Goal: Task Accomplishment & Management: Manage account settings

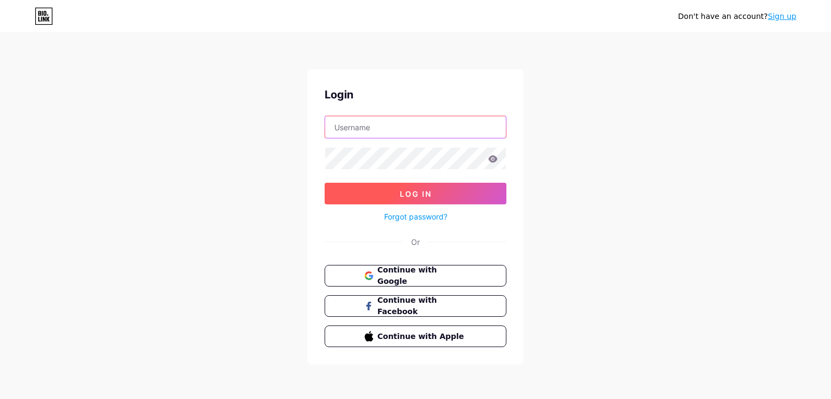
type input "[EMAIL_ADDRESS][DOMAIN_NAME]"
click at [427, 190] on span "Log In" at bounding box center [416, 193] width 32 height 9
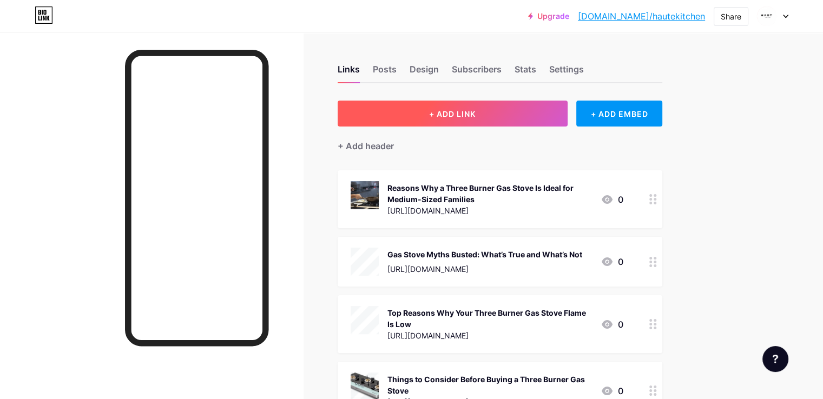
click at [475, 114] on span "+ ADD LINK" at bounding box center [452, 113] width 47 height 9
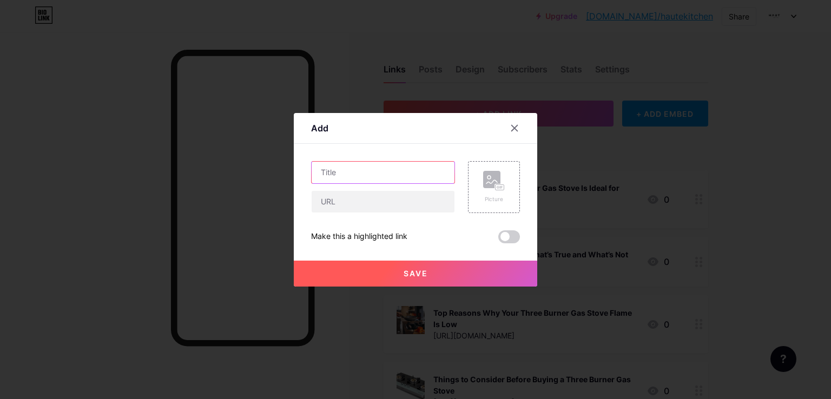
click at [348, 164] on input "text" at bounding box center [383, 173] width 143 height 22
paste input "How Gas Stoves Affect Indoor Air Quality and How to Improve It"
type input "How Gas Stoves Affect Indoor Air Quality and How to Improve It"
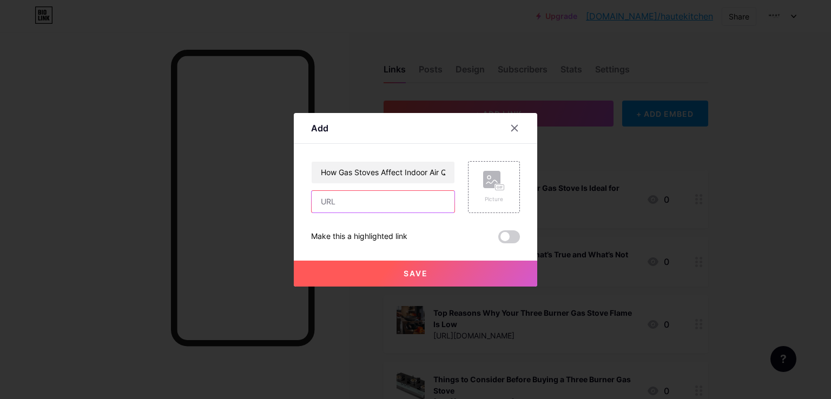
click at [345, 206] on input "text" at bounding box center [383, 202] width 143 height 22
paste input "[URL][DOMAIN_NAME]"
type input "[URL][DOMAIN_NAME]"
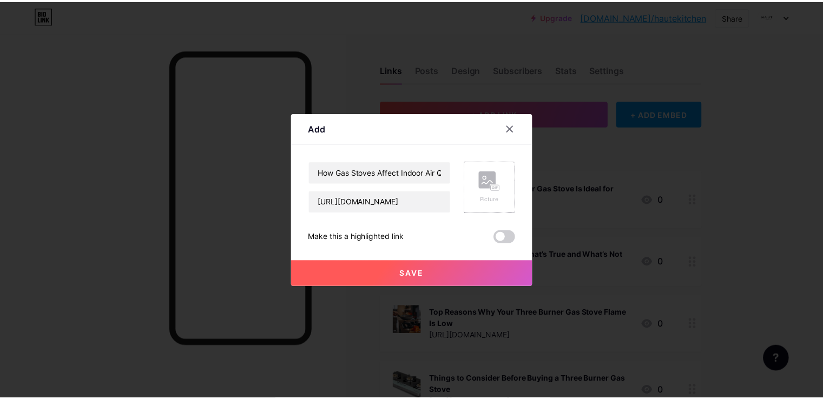
scroll to position [0, 0]
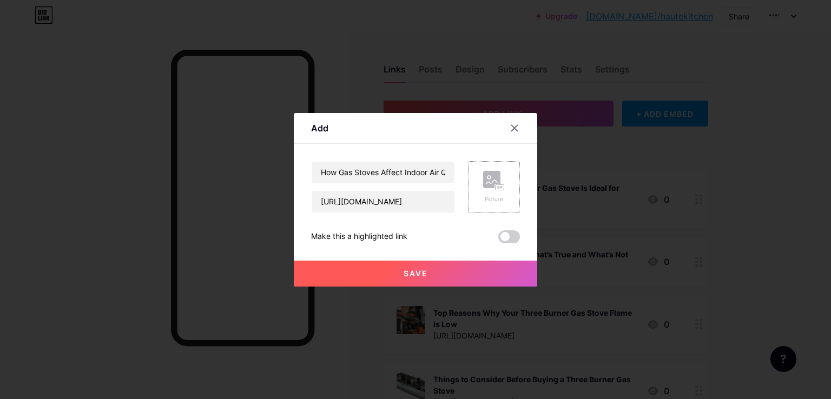
click at [501, 197] on div "Picture" at bounding box center [494, 199] width 22 height 8
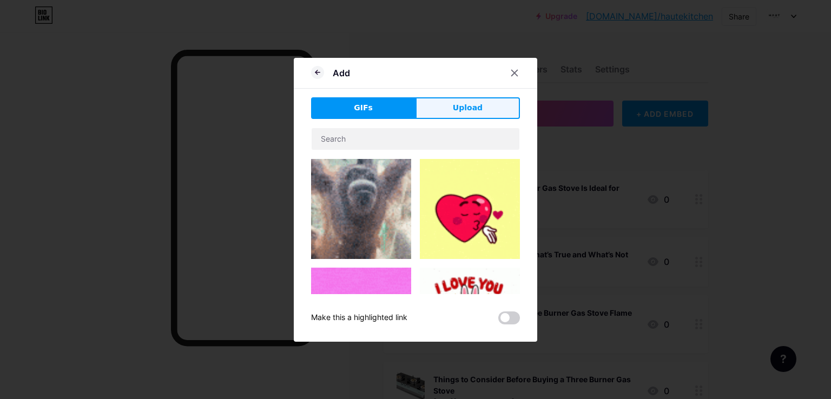
click at [440, 102] on button "Upload" at bounding box center [467, 108] width 104 height 22
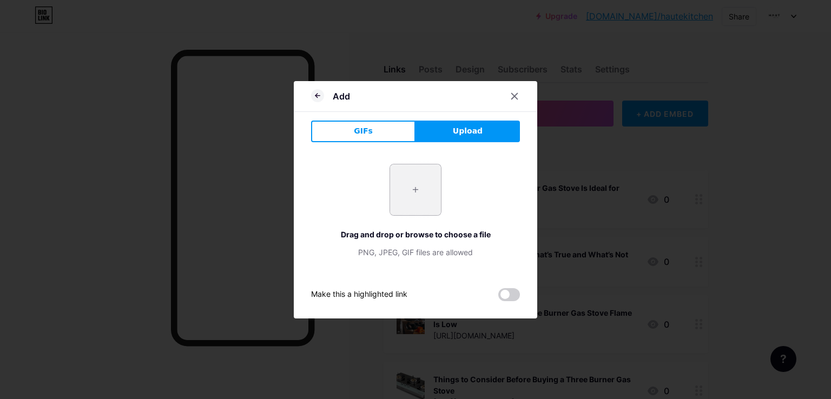
click at [427, 179] on input "file" at bounding box center [415, 189] width 51 height 51
type input "C:\fakepath\modern-gas-burner-blue-flame-macro-technical-detail.jpg"
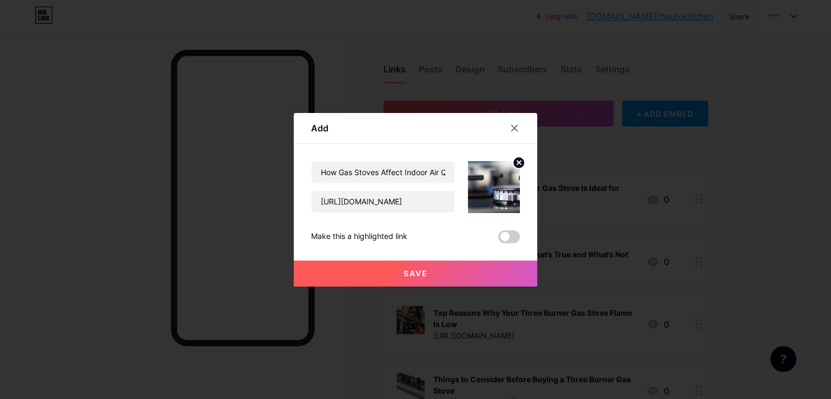
click at [408, 283] on button "Save" at bounding box center [415, 274] width 243 height 26
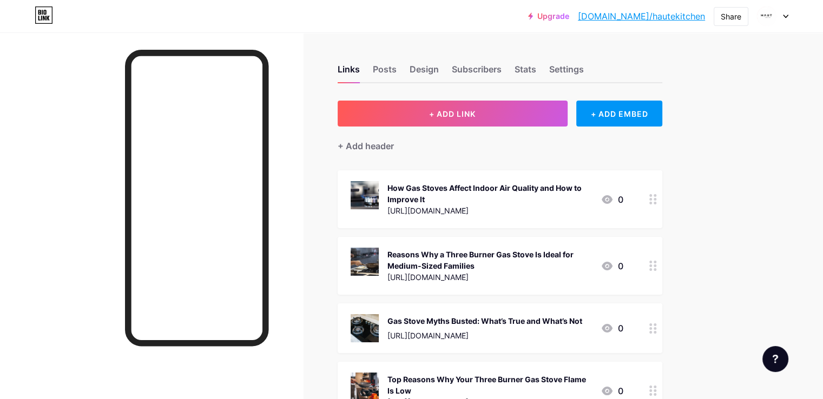
click at [667, 19] on link "[DOMAIN_NAME]/hautekitchen" at bounding box center [641, 16] width 127 height 13
